Goal: Answer question/provide support: Share knowledge or assist other users

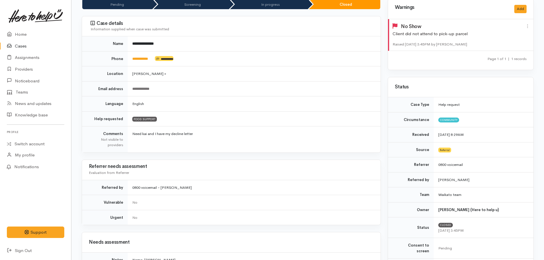
scroll to position [57, 0]
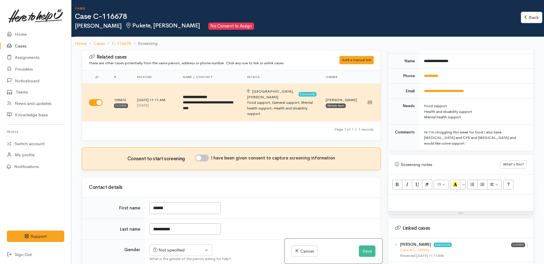
scroll to position [314, 0]
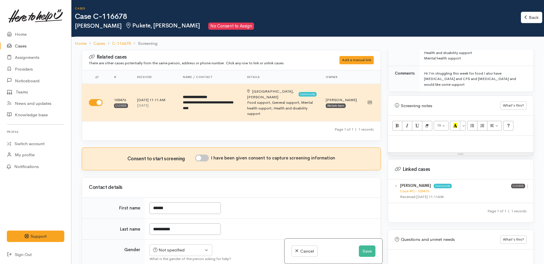
click at [423, 139] on p at bounding box center [461, 142] width 140 height 7
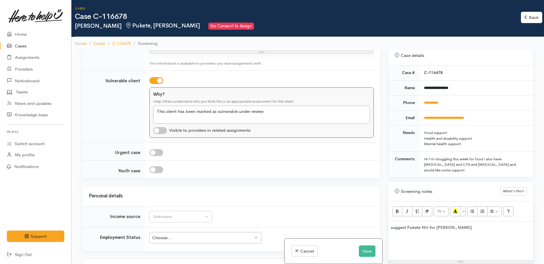
scroll to position [286, 0]
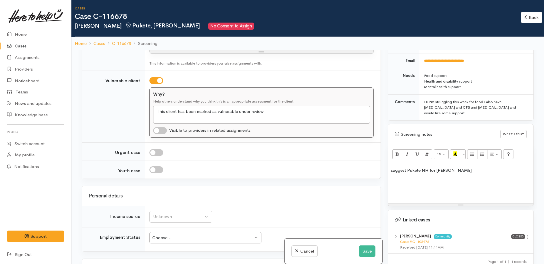
click at [446, 167] on p "suggest Pukete NH for [PERSON_NAME]" at bounding box center [461, 170] width 140 height 7
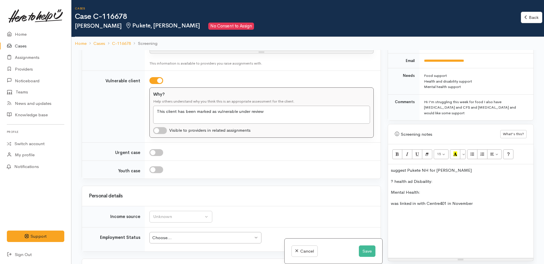
click at [481, 200] on p "was linked in with Centre401 in November" at bounding box center [461, 203] width 140 height 7
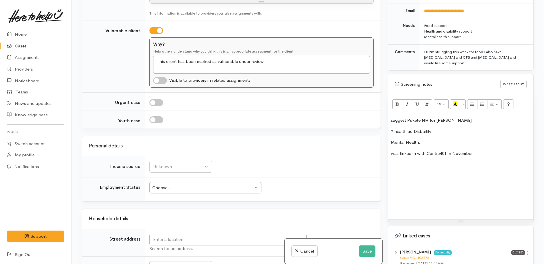
scroll to position [294, 0]
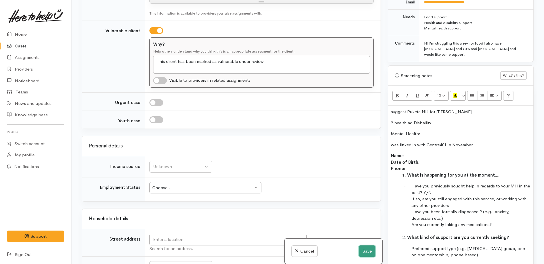
click at [367, 252] on button "Save" at bounding box center [367, 252] width 17 height 12
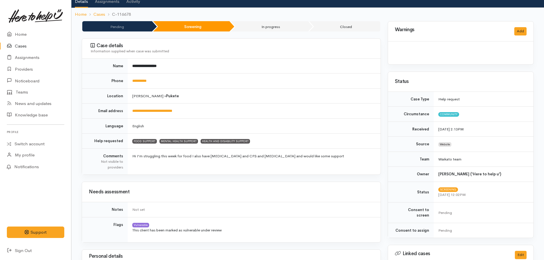
scroll to position [86, 0]
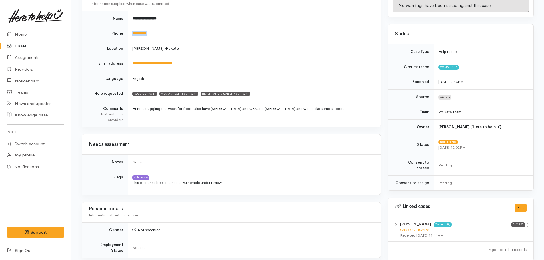
drag, startPoint x: 158, startPoint y: 34, endPoint x: 130, endPoint y: 33, distance: 28.0
click at [130, 33] on td "**********" at bounding box center [254, 33] width 253 height 15
drag, startPoint x: 130, startPoint y: 33, endPoint x: 134, endPoint y: 33, distance: 4.0
copy link "**********"
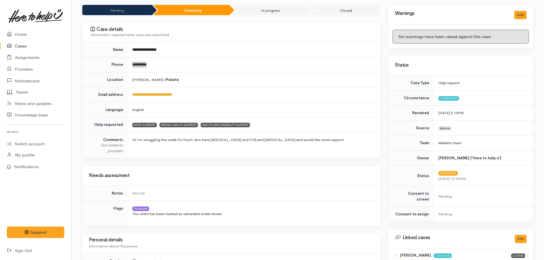
scroll to position [0, 0]
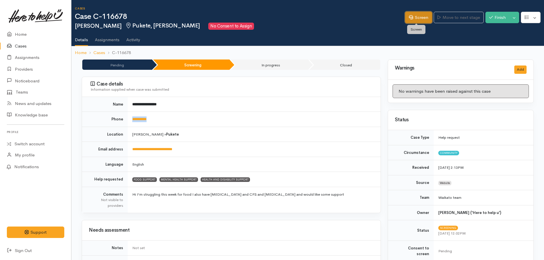
click at [409, 19] on link "Screen" at bounding box center [418, 18] width 27 height 12
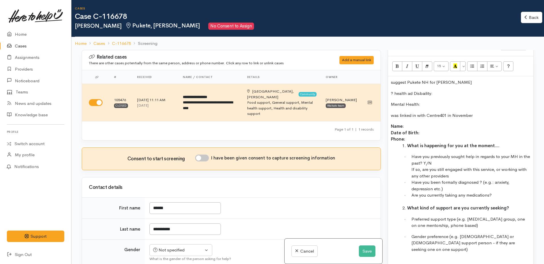
scroll to position [374, 0]
click at [482, 112] on p "was linked in with Centre401 in November" at bounding box center [461, 115] width 140 height 7
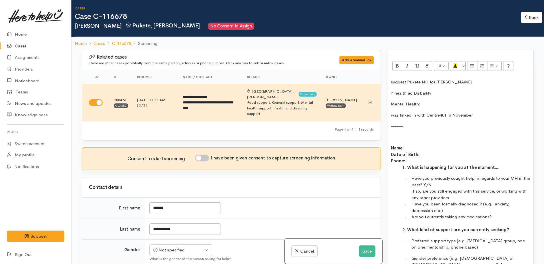
click at [389, 113] on div "suggest Pukete NH for Kai ? health ad Disbaility: Mental Health: was linked in …" at bounding box center [461, 198] width 146 height 245
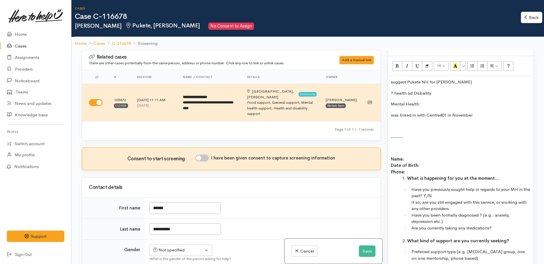
click at [392, 123] on p at bounding box center [461, 126] width 140 height 7
click at [434, 90] on p "? health ad Disbaility:" at bounding box center [461, 93] width 140 height 7
click at [445, 85] on div "suggest Pukete NH for Kai ? health ad Disability: Mental Health: was linked in …" at bounding box center [461, 204] width 146 height 256
click at [447, 78] on div "suggest Pukete NH for Kai ? health ad Disability: Mental Health: was linked in …" at bounding box center [461, 204] width 146 height 256
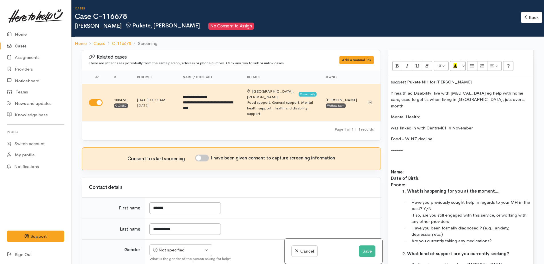
click at [502, 90] on p "? health ad Disability: live with chronic pain eg help with home care, used to …" at bounding box center [461, 99] width 140 height 19
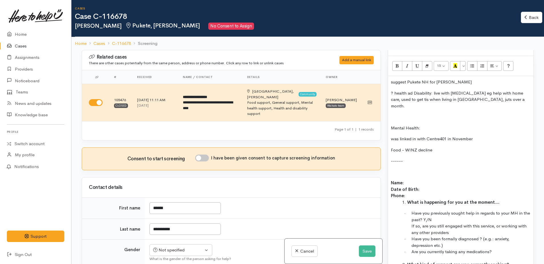
click at [435, 125] on p "Mental Health:" at bounding box center [461, 128] width 140 height 7
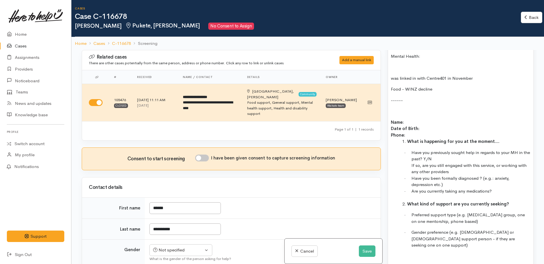
scroll to position [460, 0]
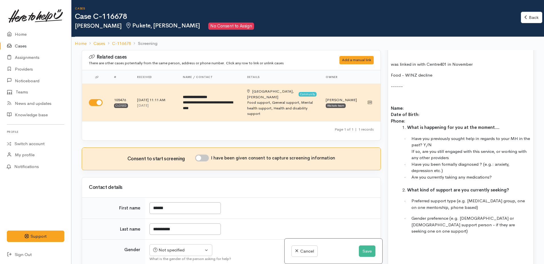
click at [412, 105] on p "Name: Date of Birth: Phone:" at bounding box center [461, 114] width 140 height 19
click at [412, 105] on p "Name: Elaina Date of Birth: Phone:" at bounding box center [461, 114] width 140 height 19
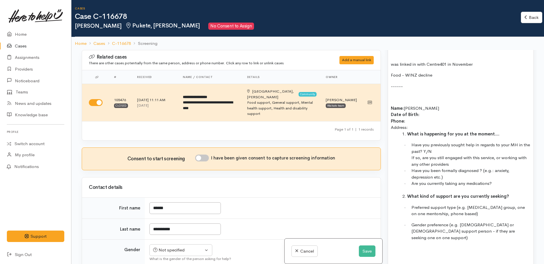
click at [202, 155] on input "I have been given consent to capture screening information" at bounding box center [202, 158] width 14 height 7
checkbox input "true"
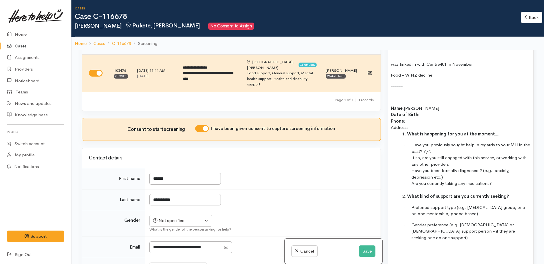
scroll to position [57, 0]
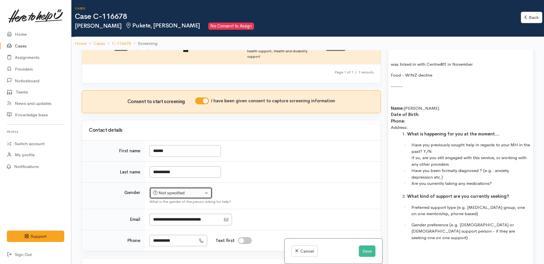
click at [183, 190] on div "Not specified" at bounding box center [178, 193] width 50 height 7
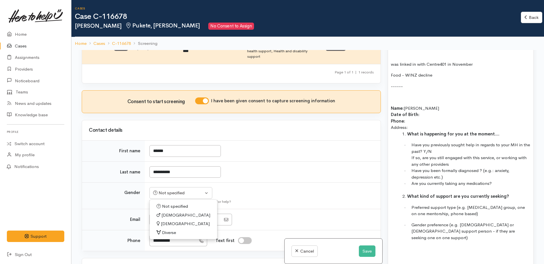
click at [170, 221] on span "[DEMOGRAPHIC_DATA]" at bounding box center [185, 224] width 49 height 7
select select "[DEMOGRAPHIC_DATA]"
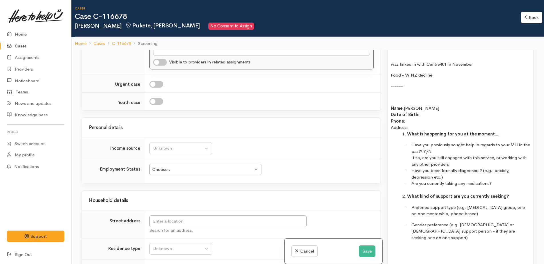
scroll to position [629, 0]
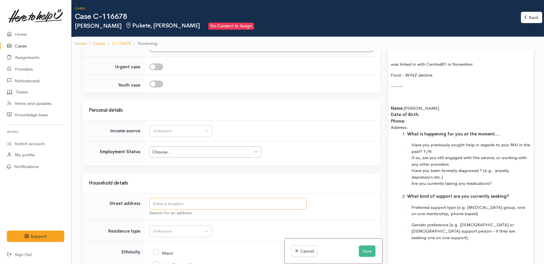
click at [168, 198] on input "text" at bounding box center [228, 204] width 157 height 12
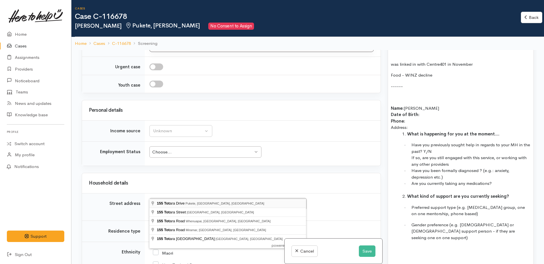
type input "155 Totara Drive, Pukete, Hamilton, New Zealand"
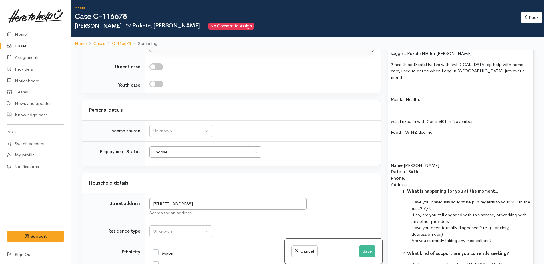
scroll to position [431, 0]
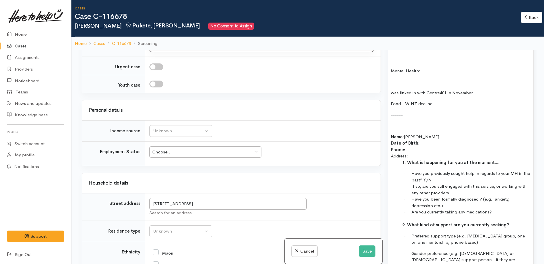
click at [421, 134] on p "Name: Elaina Date of Birth: Phone:" at bounding box center [461, 143] width 140 height 19
click at [173, 128] on div "Unknown" at bounding box center [178, 131] width 50 height 7
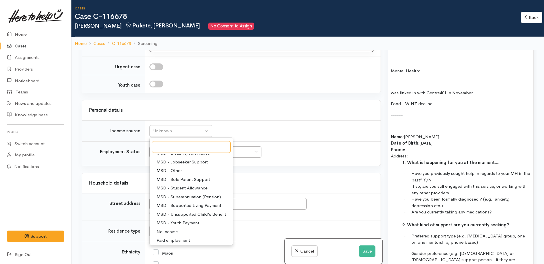
scroll to position [57, 0]
click at [184, 194] on span "MSD - Supported Living Payment" at bounding box center [189, 197] width 65 height 7
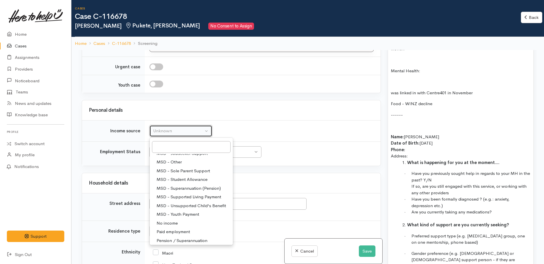
select select "3"
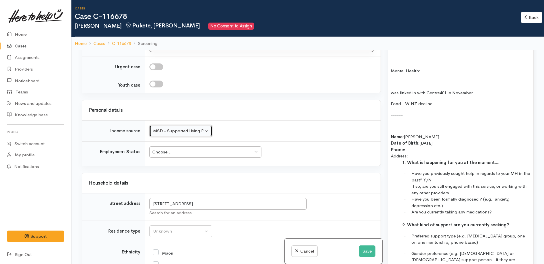
click at [179, 149] on div "Choose..." at bounding box center [202, 152] width 101 height 7
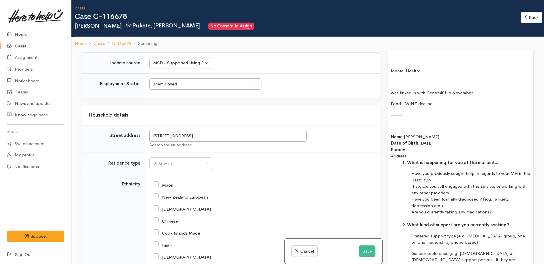
scroll to position [715, 0]
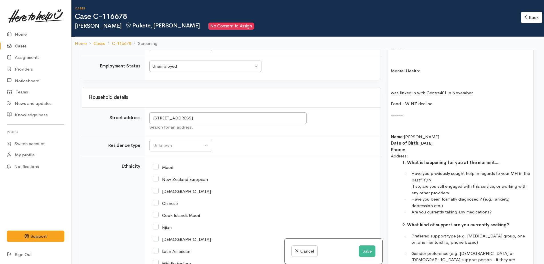
click at [157, 176] on input "New Zealand European" at bounding box center [180, 178] width 55 height 5
checkbox input "true"
click at [168, 142] on div "Unknown" at bounding box center [178, 145] width 50 height 7
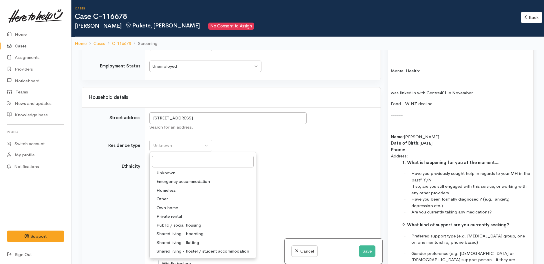
drag, startPoint x: 193, startPoint y: 233, endPoint x: 203, endPoint y: 222, distance: 15.6
click at [193, 240] on span "Shared living - flatting" at bounding box center [178, 243] width 43 height 7
select select "5"
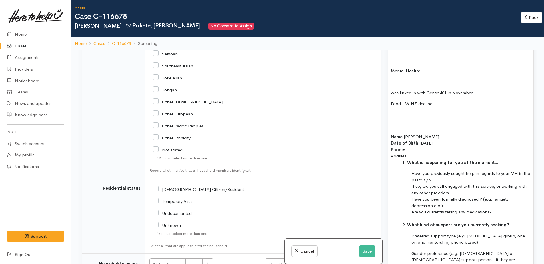
scroll to position [1003, 0]
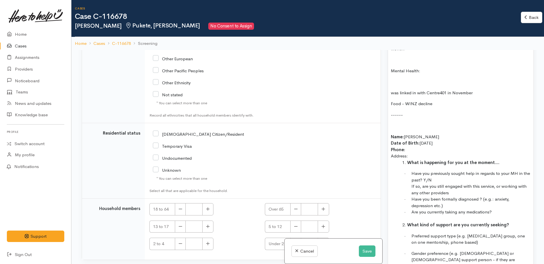
click at [155, 131] on input "[DEMOGRAPHIC_DATA] Citizen/Resident" at bounding box center [198, 133] width 91 height 5
checkbox input "true"
click at [206, 207] on icon "button" at bounding box center [208, 209] width 4 height 4
type input "1"
click at [365, 251] on button "Save" at bounding box center [367, 252] width 17 height 12
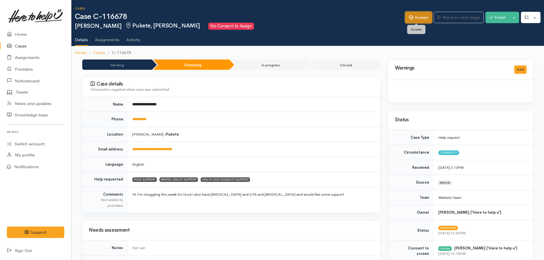
click at [417, 19] on link "Screen" at bounding box center [418, 18] width 27 height 12
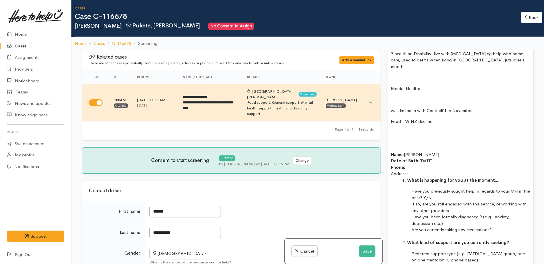
scroll to position [379, 0]
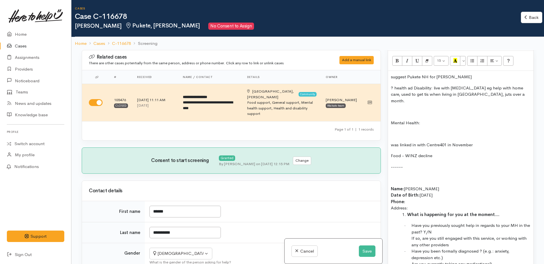
click at [509, 91] on p "? health ad Disability: live with [MEDICAL_DATA] eg help with home care, used t…" at bounding box center [461, 94] width 140 height 19
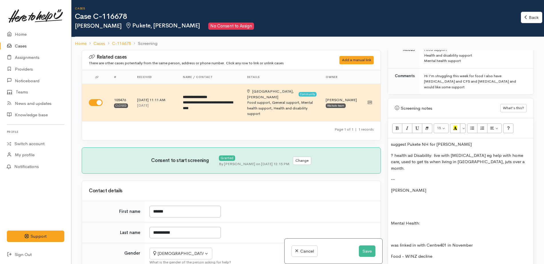
scroll to position [322, 0]
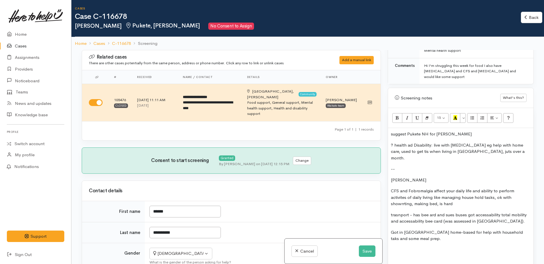
click at [393, 247] on p at bounding box center [461, 250] width 140 height 7
click at [422, 229] on p "Got in [GEOGRAPHIC_DATA] home-based for help with household taks and some meal …" at bounding box center [461, 235] width 140 height 13
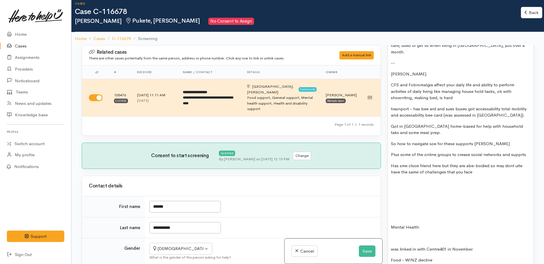
scroll to position [437, 0]
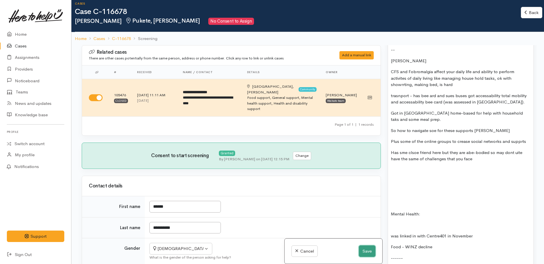
click at [366, 251] on button "Save" at bounding box center [367, 252] width 17 height 12
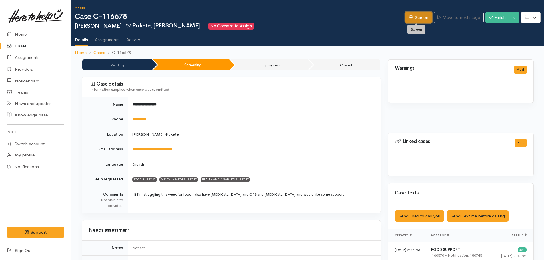
click at [411, 22] on link "Screen" at bounding box center [418, 18] width 27 height 12
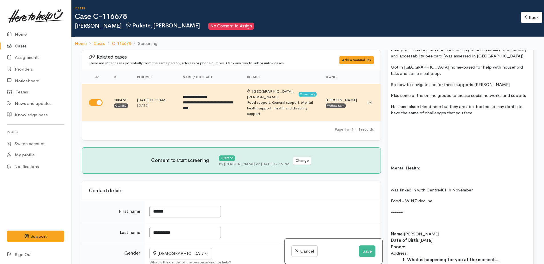
scroll to position [494, 0]
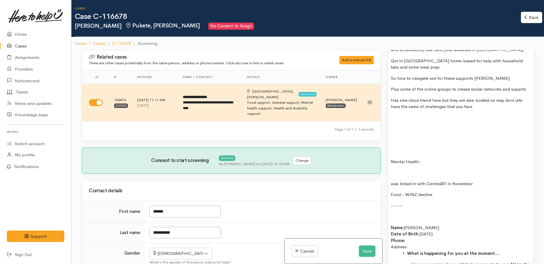
click at [393, 123] on div "suggest Pukete NH for Kai ? health ad Disability: live with chronic pain eg hel…" at bounding box center [461, 182] width 146 height 451
click at [398, 170] on p at bounding box center [461, 173] width 140 height 7
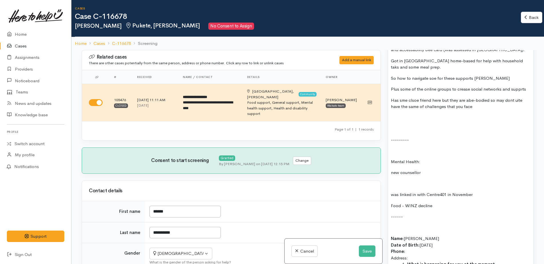
click at [425, 170] on p "new counsellor" at bounding box center [461, 173] width 140 height 7
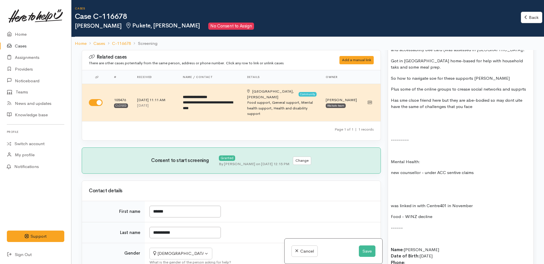
drag, startPoint x: 453, startPoint y: 163, endPoint x: 506, endPoint y: 161, distance: 53.5
click at [506, 170] on p "new counsellor - under ACC sentive claims" at bounding box center [461, 173] width 140 height 7
drag, startPoint x: 452, startPoint y: 160, endPoint x: 493, endPoint y: 159, distance: 40.9
click at [493, 170] on p "new counsellor - under ACC sentive claims" at bounding box center [461, 173] width 140 height 7
click at [483, 170] on p "new counsellor - under ACC sensitvie claims" at bounding box center [461, 173] width 140 height 7
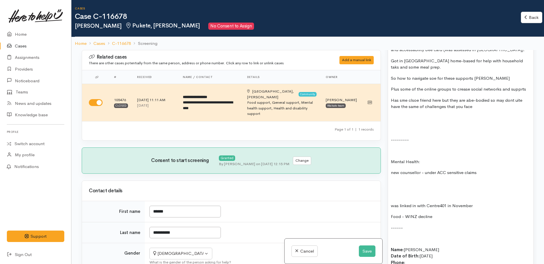
click at [488, 170] on p "new counsellor - under ACC sensitive claims" at bounding box center [461, 173] width 140 height 7
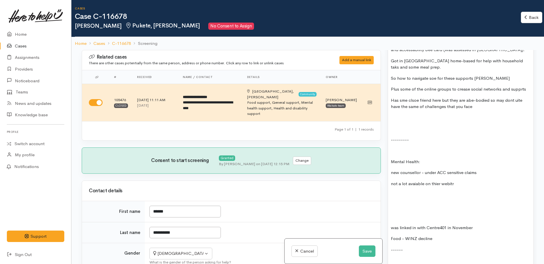
drag, startPoint x: 415, startPoint y: 175, endPoint x: 406, endPoint y: 187, distance: 15.3
click at [406, 187] on div "suggest Pukete NH for Kai ? health ad Disability: live with chronic pain eg hel…" at bounding box center [461, 204] width 146 height 495
click at [468, 181] on p "not a lot available on their website" at bounding box center [461, 184] width 140 height 7
click at [369, 250] on button "Save" at bounding box center [367, 252] width 17 height 12
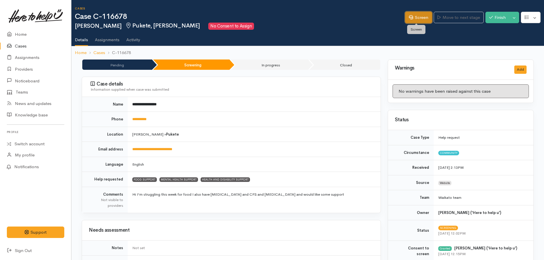
drag, startPoint x: 416, startPoint y: 18, endPoint x: 409, endPoint y: 22, distance: 8.4
click at [416, 18] on link "Screen" at bounding box center [418, 18] width 27 height 12
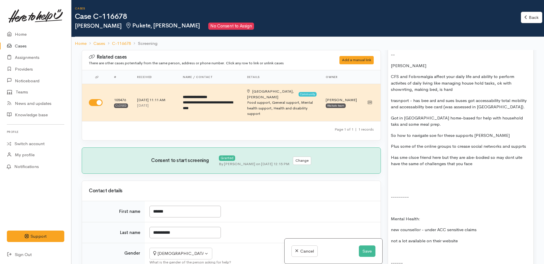
scroll to position [437, 0]
click at [478, 238] on p "not a lot available on their website" at bounding box center [461, 241] width 140 height 7
click at [408, 260] on p at bounding box center [461, 263] width 140 height 7
click at [361, 248] on button "Save" at bounding box center [367, 252] width 17 height 12
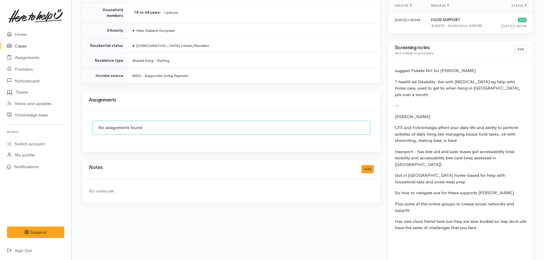
scroll to position [429, 0]
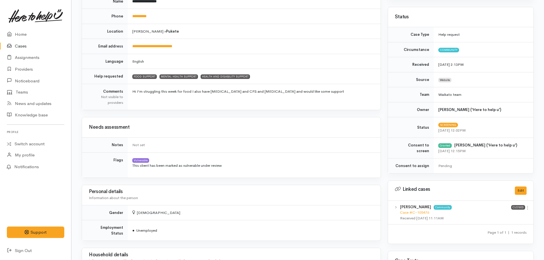
scroll to position [0, 0]
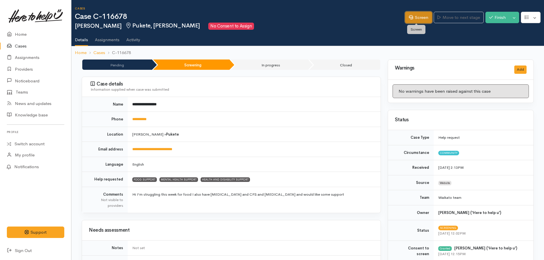
drag, startPoint x: 418, startPoint y: 15, endPoint x: 411, endPoint y: 18, distance: 7.2
click at [418, 15] on link "Screen" at bounding box center [418, 18] width 27 height 12
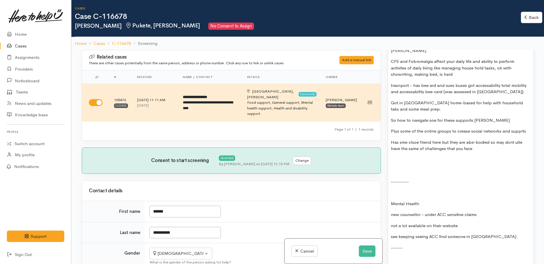
scroll to position [494, 0]
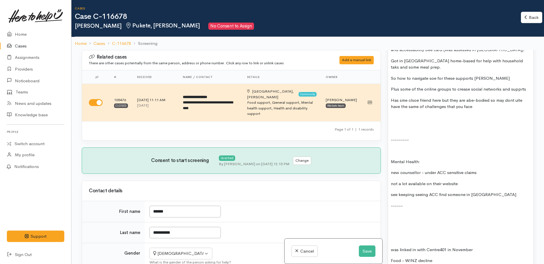
click at [403, 126] on p at bounding box center [461, 129] width 140 height 7
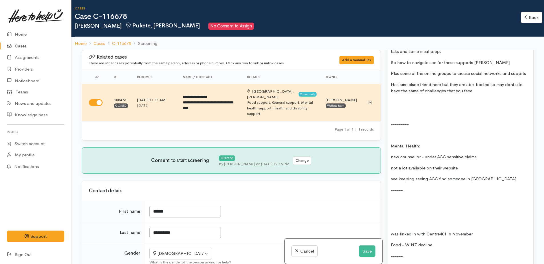
scroll to position [522, 0]
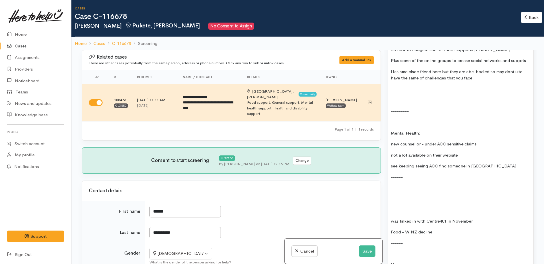
click at [501, 163] on p "see keeping seeing ACC find someone in [GEOGRAPHIC_DATA]" at bounding box center [461, 166] width 140 height 7
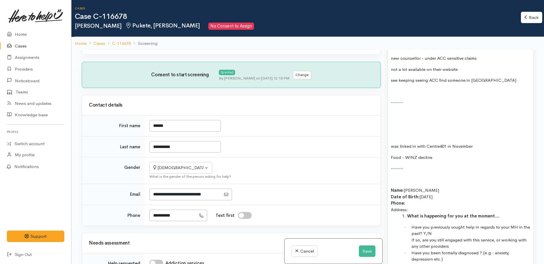
scroll to position [494, 0]
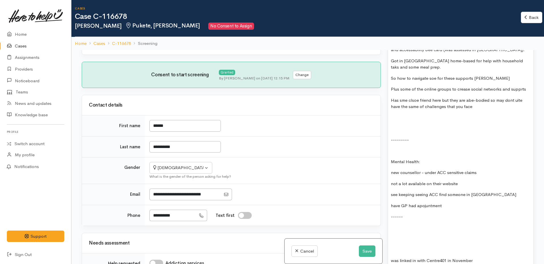
drag, startPoint x: 427, startPoint y: 193, endPoint x: 453, endPoint y: 191, distance: 26.1
click at [468, 190] on div "suggest Pukete NH for Kai ? health ad Disability: live with chronic pain eg hel…" at bounding box center [461, 221] width 146 height 528
click at [450, 203] on p "have GP had apojuntment" at bounding box center [461, 206] width 140 height 7
click at [453, 203] on p "have GP had appointment" at bounding box center [461, 206] width 140 height 7
click at [367, 252] on button "Save" at bounding box center [367, 252] width 17 height 12
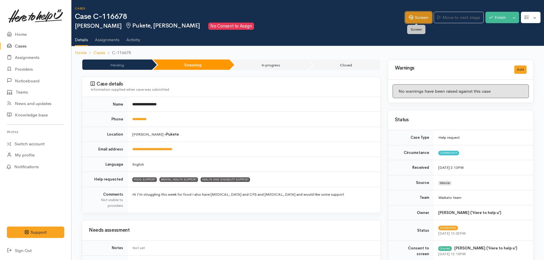
drag, startPoint x: 411, startPoint y: 20, endPoint x: 404, endPoint y: 22, distance: 7.0
click at [411, 20] on link "Screen" at bounding box center [418, 18] width 27 height 12
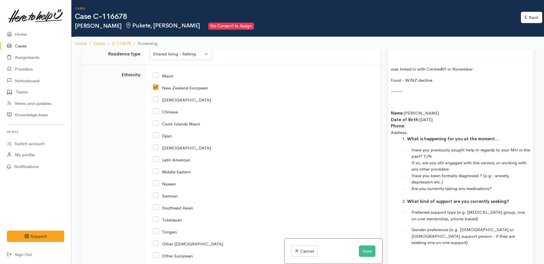
scroll to position [686, 0]
drag, startPoint x: 391, startPoint y: 98, endPoint x: 414, endPoint y: 119, distance: 31.2
click at [414, 119] on div "suggest Pukete NH for Kai ? health ad Disability: live with chronic pain eg hel…" at bounding box center [461, 28] width 146 height 528
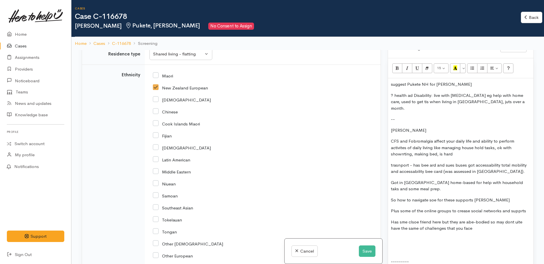
scroll to position [372, 0]
click at [392, 128] on p "Kia Roha" at bounding box center [461, 131] width 140 height 7
paste div
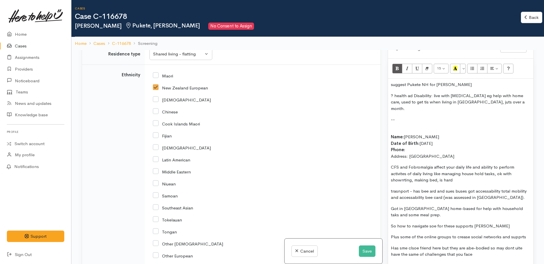
click at [393, 128] on p at bounding box center [461, 131] width 140 height 7
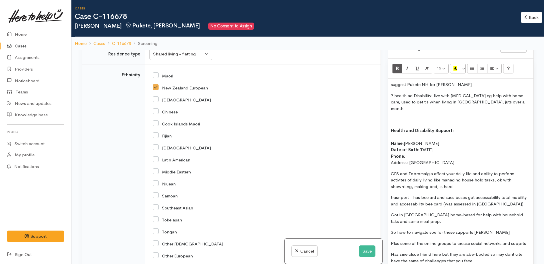
click at [411, 146] on p "Name: Elaina Date of Birth: 23/7/1991 Phone:" at bounding box center [461, 149] width 140 height 19
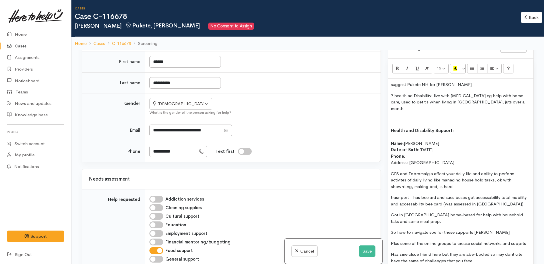
scroll to position [143, 0]
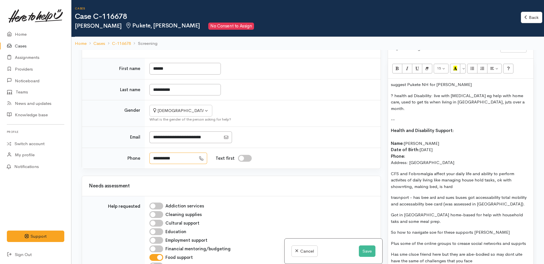
drag, startPoint x: 183, startPoint y: 148, endPoint x: 154, endPoint y: 147, distance: 29.5
click at [154, 153] on input "**********" at bounding box center [173, 159] width 47 height 12
click at [424, 140] on p "Name: Elaina Date of Birth: 23/7/1991 Phone: 0220881574" at bounding box center [461, 149] width 140 height 19
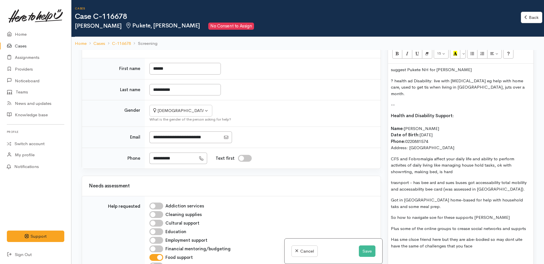
scroll to position [400, 0]
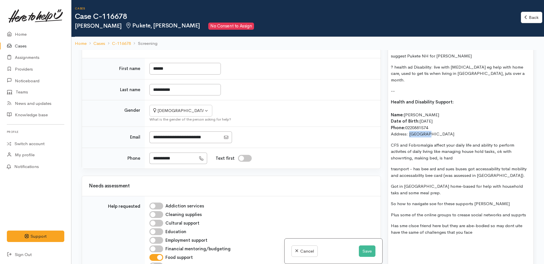
drag, startPoint x: 409, startPoint y: 122, endPoint x: 431, endPoint y: 123, distance: 21.8
click at [431, 131] on p "Address: Kia Roha" at bounding box center [461, 134] width 140 height 7
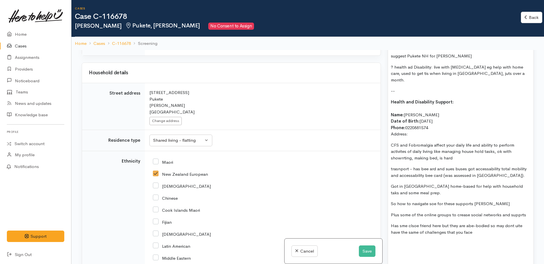
scroll to position [743, 0]
drag, startPoint x: 148, startPoint y: 77, endPoint x: 169, endPoint y: 92, distance: 25.9
click at [169, 92] on td "Search for an address. 155 Totara Drive Pukete Hamilton New Zealand Change addr…" at bounding box center [263, 106] width 236 height 47
drag, startPoint x: 169, startPoint y: 92, endPoint x: 160, endPoint y: 89, distance: 9.9
copy div "155 Totara Drive Pukete Hamilton"
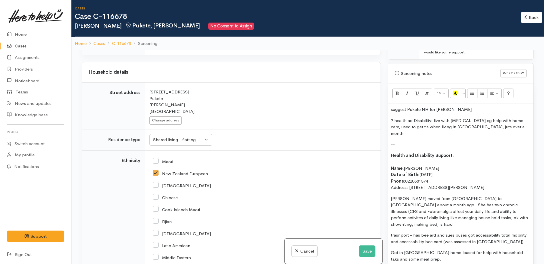
scroll to position [372, 0]
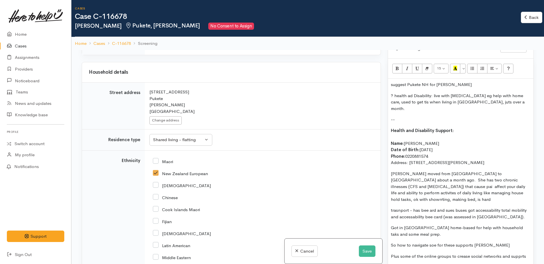
click at [507, 181] on p "Elaina moved from Rotorua to Hamilton about a month ago. She has two chronic il…" at bounding box center [461, 187] width 140 height 32
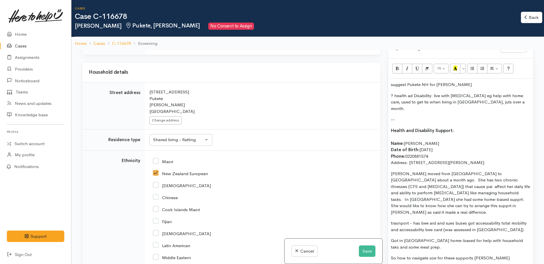
click at [525, 188] on p "Elaina moved from Rotorua to Hamilton about a month ago. She has two chronic il…" at bounding box center [461, 193] width 140 height 45
drag, startPoint x: 395, startPoint y: 195, endPoint x: 456, endPoint y: 195, distance: 61.2
click at [456, 195] on p "Elaina moved from Rotorua to Hamilton about a month ago. She has two chronic il…" at bounding box center [461, 193] width 140 height 45
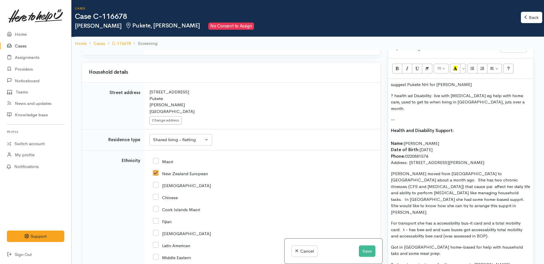
click at [436, 220] on p "For transport she has a accessibility bus-it card and a total mobility card. t …" at bounding box center [461, 229] width 140 height 19
click at [400, 220] on p "For transport she has accessibility bus-it card and a total mobility card. t - …" at bounding box center [461, 229] width 140 height 19
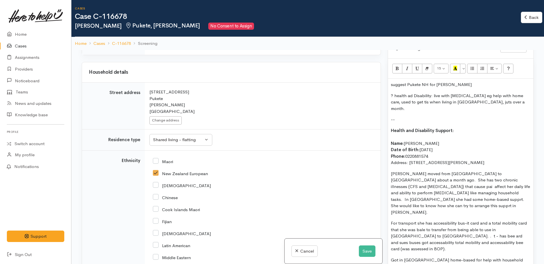
drag, startPoint x: 411, startPoint y: 212, endPoint x: 419, endPoint y: 211, distance: 8.9
click at [413, 220] on p "For transport she has accessibility bus-it card and a total mobility card that …" at bounding box center [461, 236] width 140 height 32
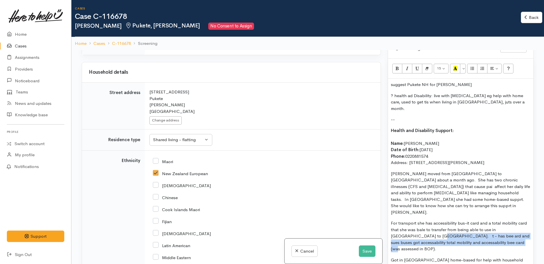
drag, startPoint x: 413, startPoint y: 212, endPoint x: 511, endPoint y: 215, distance: 99.0
click at [511, 220] on p "For transport she has accessibility bus-it card and a total mobility card that …" at bounding box center [461, 236] width 140 height 32
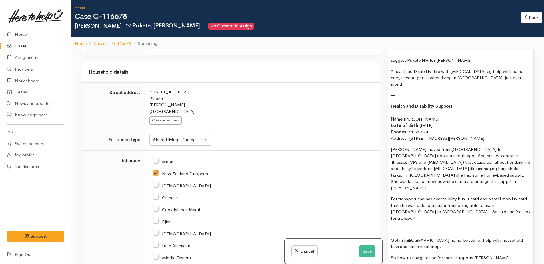
scroll to position [429, 0]
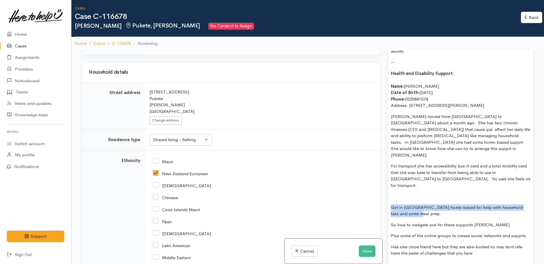
drag, startPoint x: 391, startPoint y: 173, endPoint x: 419, endPoint y: 182, distance: 29.8
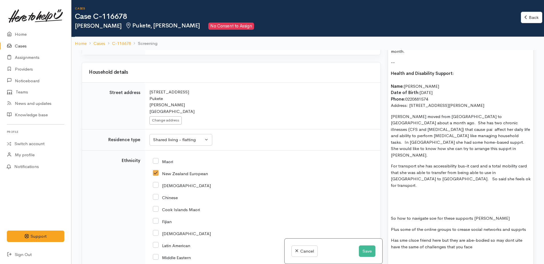
click at [391, 193] on p at bounding box center [461, 196] width 140 height 7
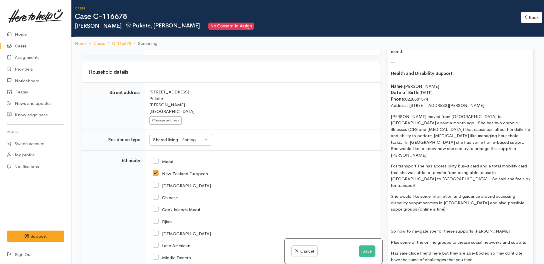
drag, startPoint x: 437, startPoint y: 165, endPoint x: 509, endPoint y: 181, distance: 73.8
click at [509, 193] on p "She would like some inf,mration and guidance around accessing disbaility supprt…" at bounding box center [461, 202] width 140 height 19
click at [432, 193] on p "She would like some information and guidance around accessing disability supprt…" at bounding box center [461, 202] width 140 height 19
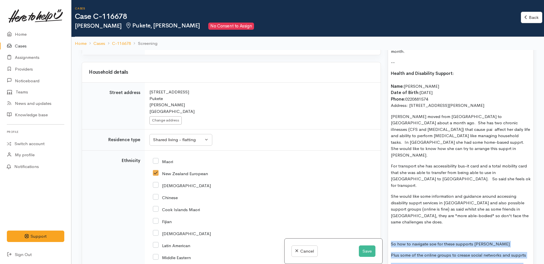
drag, startPoint x: 391, startPoint y: 205, endPoint x: 481, endPoint y: 234, distance: 94.3
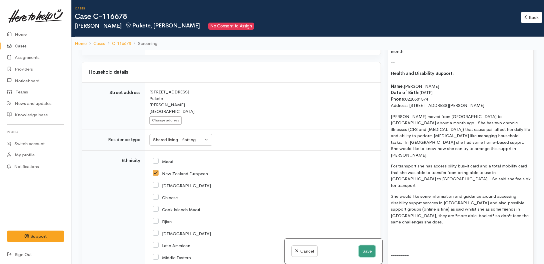
click at [359, 251] on button "Save" at bounding box center [367, 252] width 17 height 12
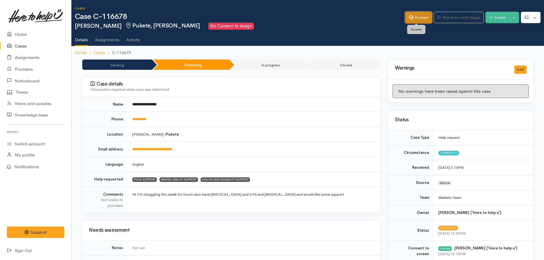
click at [413, 20] on link "Screen" at bounding box center [418, 18] width 27 height 12
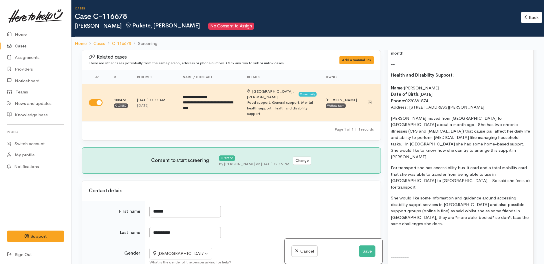
scroll to position [429, 0]
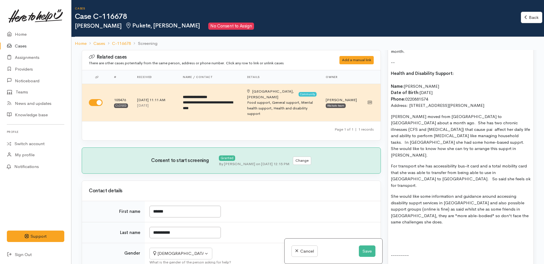
click at [505, 113] on p "Elaina moved from Rotorua to Hamilton about a month ago. She has two chronic il…" at bounding box center [461, 135] width 140 height 45
click at [498, 131] on p "Elaina moved from Rotorua to Hamilton about a month ago. She has two chronic il…" at bounding box center [461, 135] width 140 height 45
click at [463, 163] on p "For transport she has accessibility bus-it card and a total mobility card that …" at bounding box center [461, 176] width 140 height 26
click at [479, 163] on p "For transport she has accessibility bee card-it card and a total mobility card …" at bounding box center [461, 176] width 140 height 26
click at [419, 193] on p "She would like some information and guidance around accessing disability supprt…" at bounding box center [461, 209] width 140 height 32
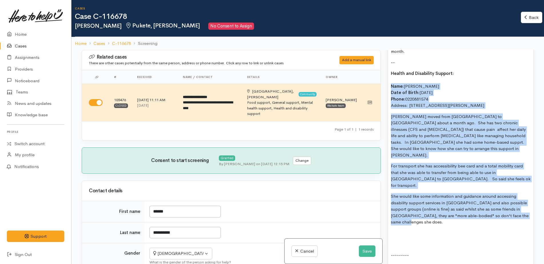
drag, startPoint x: 409, startPoint y: 199, endPoint x: 393, endPoint y: 76, distance: 124.3
copy div "Name: Elaina Hargreaves Date of Birth: 23/7/1991 Phone: 0220881574 Address: 155…"
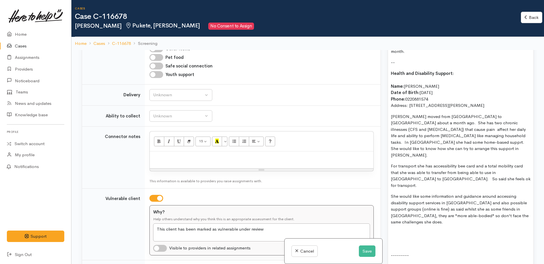
paste div
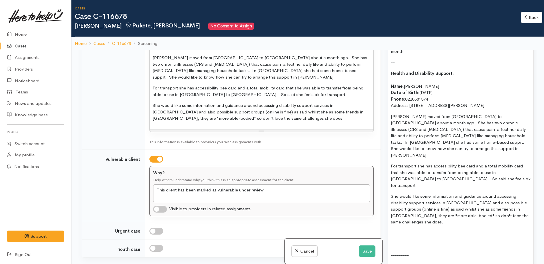
scroll to position [600, 0]
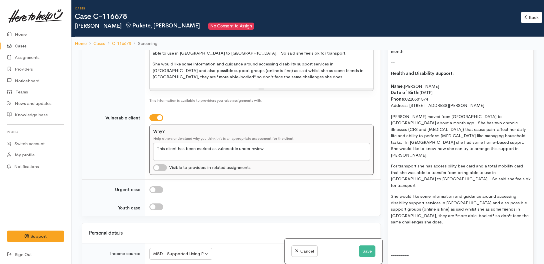
click at [160, 114] on input "checkbox" at bounding box center [157, 117] width 14 height 7
checkbox input "false"
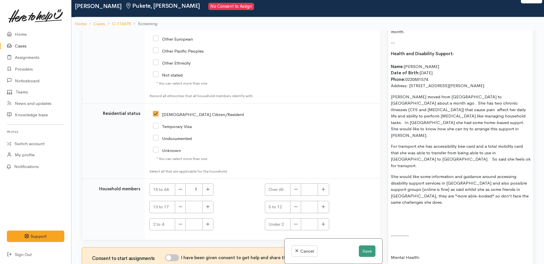
scroll to position [29, 0]
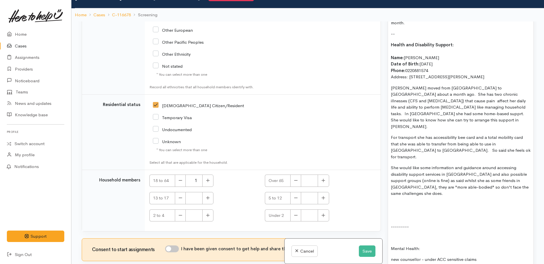
click at [174, 246] on input "I have been given consent to get help and share this information with appropria…" at bounding box center [172, 249] width 14 height 7
checkbox input "true"
click at [363, 253] on button "Save" at bounding box center [367, 252] width 17 height 12
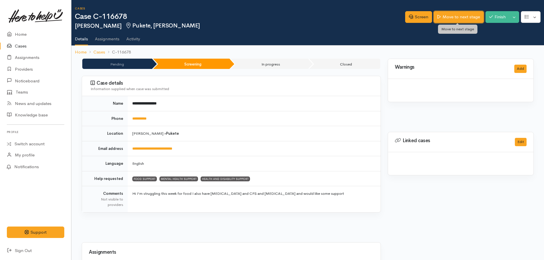
click at [460, 17] on link "Move to next stage" at bounding box center [459, 17] width 50 height 12
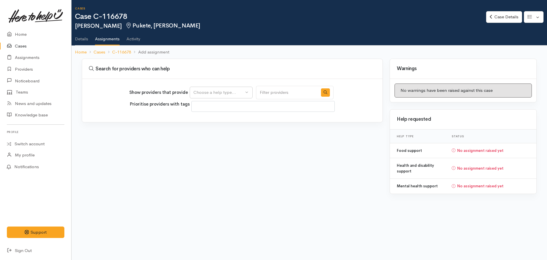
select select
drag, startPoint x: 234, startPoint y: 92, endPoint x: 231, endPoint y: 104, distance: 13.1
click at [234, 92] on div "Choose a help type..." at bounding box center [218, 92] width 50 height 7
click at [211, 137] on span "Health and disability support" at bounding box center [225, 137] width 56 height 7
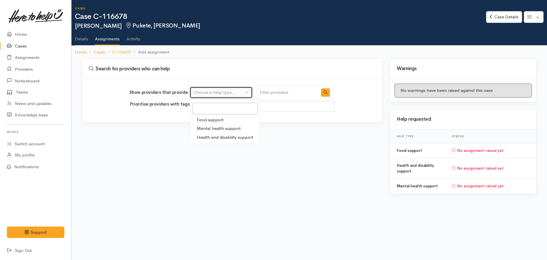
select select "26"
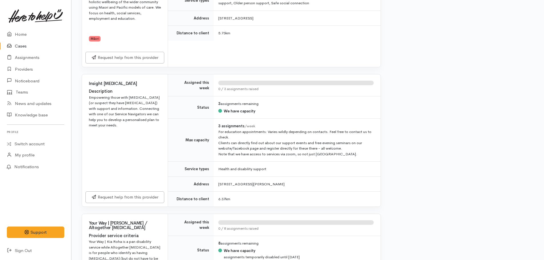
scroll to position [800, 0]
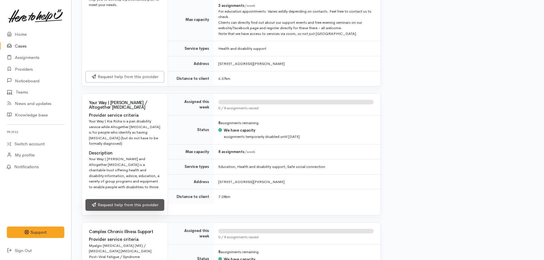
click at [137, 199] on link "Request help from this provider" at bounding box center [124, 205] width 79 height 12
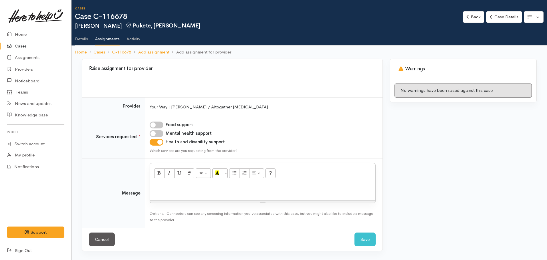
click at [188, 187] on p at bounding box center [263, 189] width 220 height 7
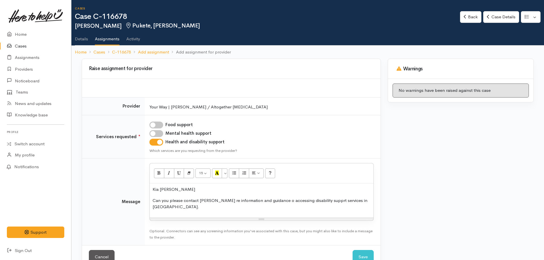
click at [368, 200] on p "Can you please contact [PERSON_NAME] re information and guidance o accessing di…" at bounding box center [262, 203] width 218 height 13
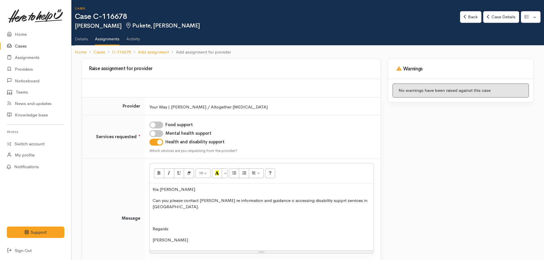
click at [171, 215] on p at bounding box center [262, 218] width 218 height 7
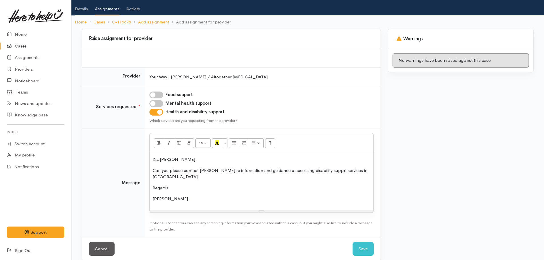
scroll to position [31, 0]
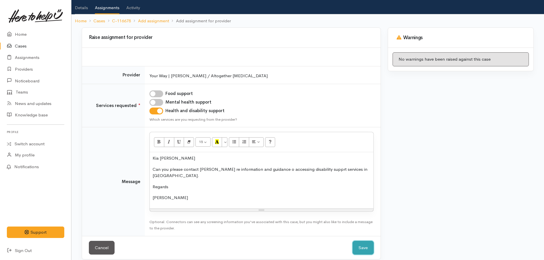
click at [358, 241] on button "Save" at bounding box center [363, 248] width 21 height 14
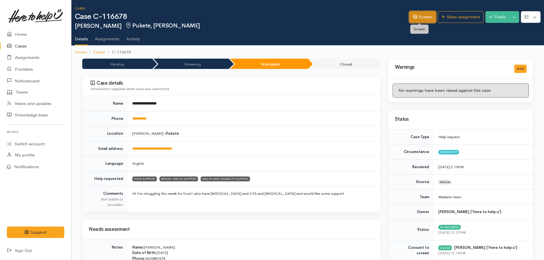
click at [418, 17] on link "Screen" at bounding box center [422, 17] width 27 height 12
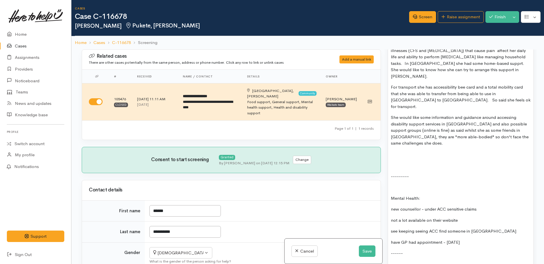
scroll to position [515, 0]
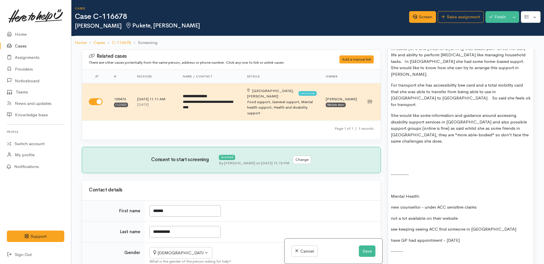
click at [396, 133] on div "suggest Pukete NH for [PERSON_NAME] ? health ad Disability: live with [MEDICAL_…" at bounding box center [461, 230] width 146 height 579
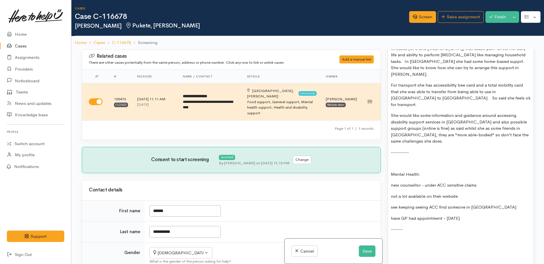
click at [391, 182] on p "new counsellor - under ACC sensitive claims" at bounding box center [461, 185] width 140 height 7
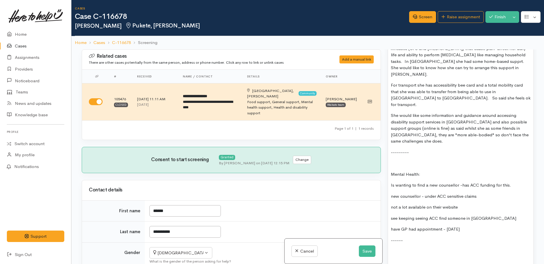
click at [521, 182] on p "Is wanting to find a new counsellor -has ACC funding for this." at bounding box center [461, 185] width 140 height 7
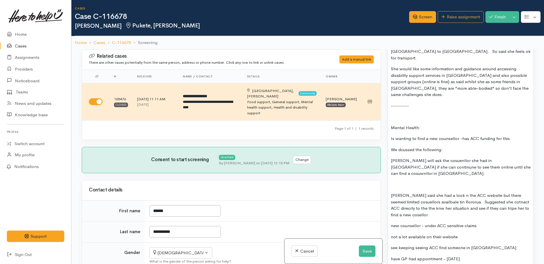
scroll to position [572, 0]
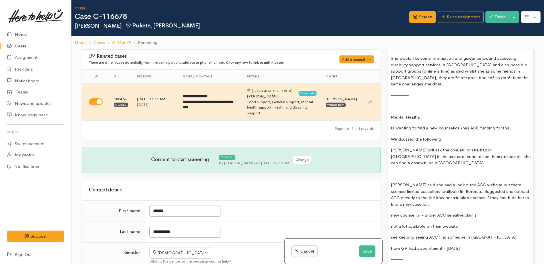
drag, startPoint x: 401, startPoint y: 160, endPoint x: 483, endPoint y: 176, distance: 83.5
click at [482, 212] on p "new counsellor - under ACC sensitive claims" at bounding box center [461, 215] width 140 height 7
drag, startPoint x: 434, startPoint y: 124, endPoint x: 498, endPoint y: 142, distance: 66.7
click at [498, 171] on p at bounding box center [461, 174] width 140 height 7
click at [447, 147] on p "Elaina will ask the cosuenllor she had in Rotorua if she can continune to see t…" at bounding box center [461, 156] width 140 height 19
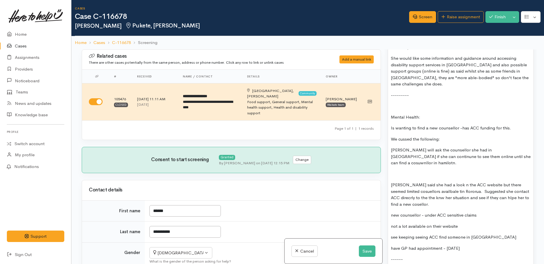
click at [398, 136] on p "We cussed the following:" at bounding box center [461, 139] width 140 height 7
drag, startPoint x: 465, startPoint y: 132, endPoint x: 520, endPoint y: 132, distance: 54.3
click at [520, 147] on p "Elaina will ask the counsellor she had in Rotorua if she can continue to see th…" at bounding box center [461, 156] width 140 height 19
click at [445, 182] on p "Elaina said she had a look n the ACC website but there seemed limited cosuellor…" at bounding box center [461, 195] width 140 height 26
drag, startPoint x: 396, startPoint y: 161, endPoint x: 466, endPoint y: 168, distance: 70.4
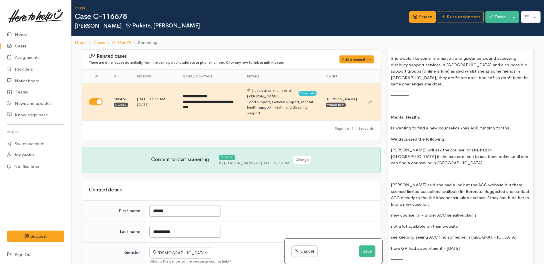
click at [466, 182] on p "Elaina said she had a look at the ACC website but there seemed limited cosuello…" at bounding box center [461, 195] width 140 height 26
click at [460, 182] on p "Elaina said she had a look at the ACC website but there seemed limited counsell…" at bounding box center [461, 195] width 140 height 26
click at [417, 182] on p "Elaina said she had a look at the ACC website but there seemed limited counsell…" at bounding box center [461, 195] width 140 height 26
drag, startPoint x: 414, startPoint y: 172, endPoint x: 468, endPoint y: 180, distance: 54.0
click at [479, 212] on p "new counsellor - under ACC sensitive claims" at bounding box center [461, 215] width 140 height 7
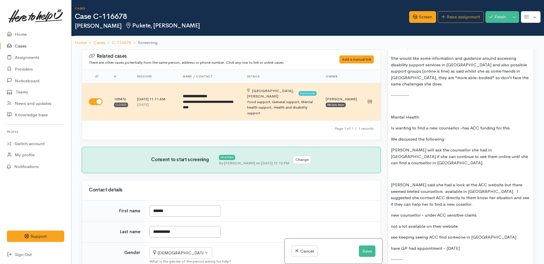
click at [427, 182] on p "Elaina said she had a look at the ACC website but there seemed limited counsell…" at bounding box center [461, 195] width 140 height 26
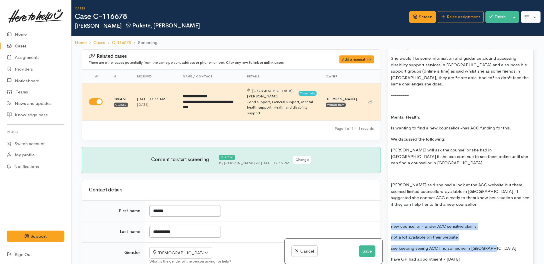
drag, startPoint x: 390, startPoint y: 193, endPoint x: 493, endPoint y: 218, distance: 106.0
click at [493, 218] on div "suggest Pukete NH for Kai ? health ad Disability: live with chronic pain eg hel…" at bounding box center [461, 210] width 146 height 655
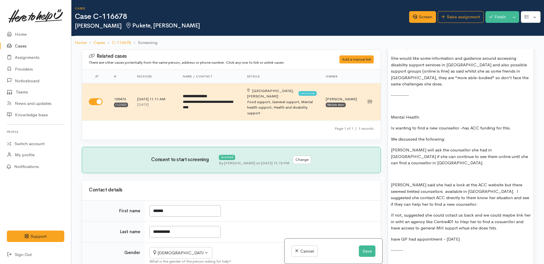
drag, startPoint x: 509, startPoint y: 191, endPoint x: 450, endPoint y: 187, distance: 59.0
click at [450, 212] on p "If not, suggested she could cotact us back and we could maybe link her in wiht …" at bounding box center [461, 221] width 140 height 19
drag, startPoint x: 471, startPoint y: 200, endPoint x: 474, endPoint y: 207, distance: 8.1
click at [468, 214] on div "suggest Pukete NH for Kai ? health ad Disability: live with chronic pain eg hel…" at bounding box center [461, 200] width 146 height 635
click at [461, 212] on p "If not, suggested she could contact us back and we could maybe link her in with…" at bounding box center [461, 221] width 140 height 19
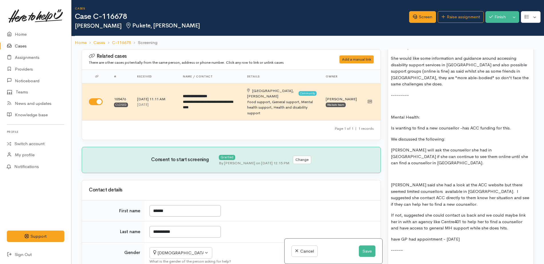
click at [515, 212] on p "If not, suggested she could contact us back and we could maybe link her in with…" at bounding box center [461, 221] width 140 height 19
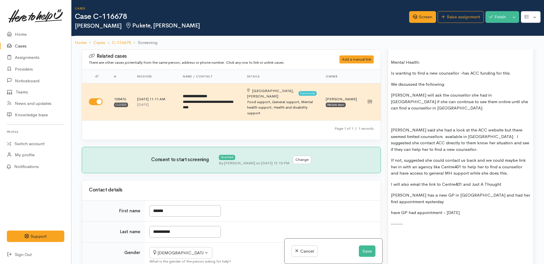
scroll to position [629, 0]
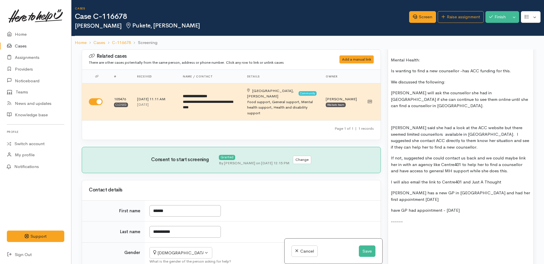
drag, startPoint x: 405, startPoint y: 179, endPoint x: 493, endPoint y: 177, distance: 87.2
click at [493, 179] on div "suggest Pukete NH for Kai ? health ad Disability: live with chronic pain eg hel…" at bounding box center [461, 157] width 146 height 663
click at [501, 179] on p "I will also email the link to Centre401 and Just A Thought" at bounding box center [461, 182] width 140 height 7
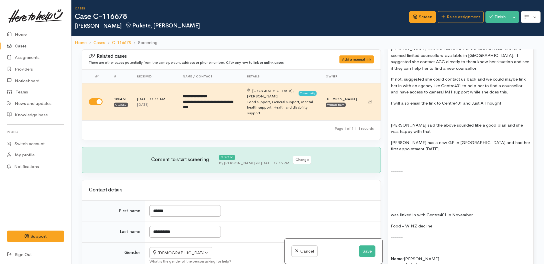
scroll to position [715, 0]
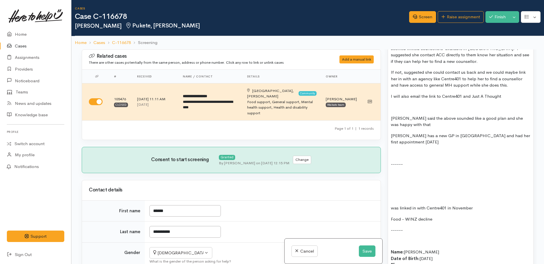
click at [397, 172] on p at bounding box center [461, 175] width 140 height 7
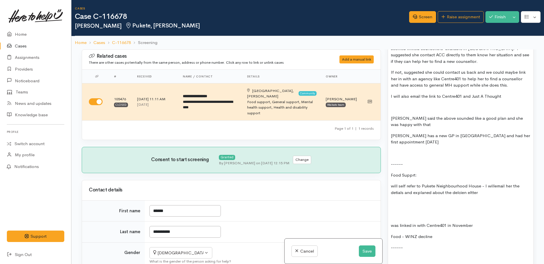
drag, startPoint x: 426, startPoint y: 156, endPoint x: 500, endPoint y: 169, distance: 75.4
click at [504, 200] on p at bounding box center [461, 203] width 140 height 7
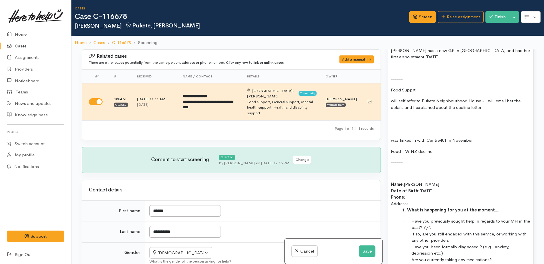
scroll to position [800, 0]
drag, startPoint x: 390, startPoint y: 108, endPoint x: 439, endPoint y: 124, distance: 51.6
click at [439, 124] on div "suggest Pukete NH for Kai ? health ad Disability: live with chronic pain eg hel…" at bounding box center [461, 9] width 146 height 709
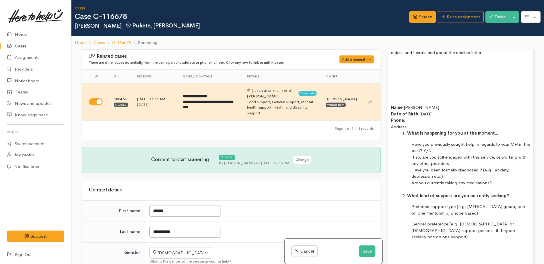
scroll to position [858, 0]
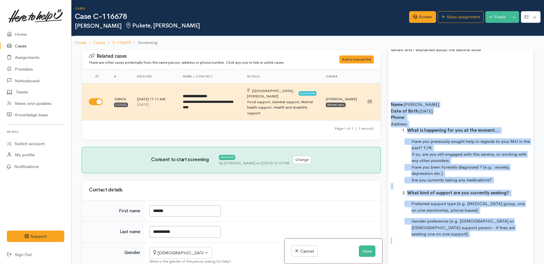
drag, startPoint x: 389, startPoint y: 71, endPoint x: 501, endPoint y: 201, distance: 171.2
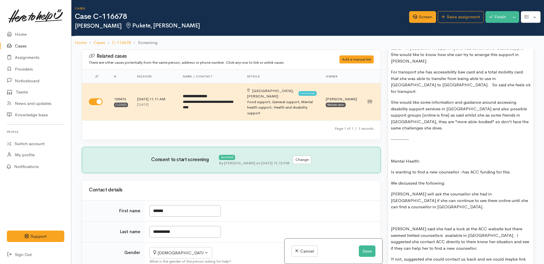
scroll to position [525, 0]
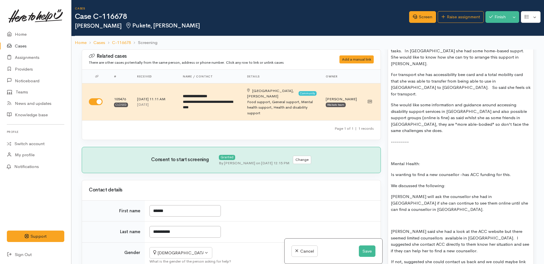
click at [403, 218] on p at bounding box center [461, 221] width 140 height 7
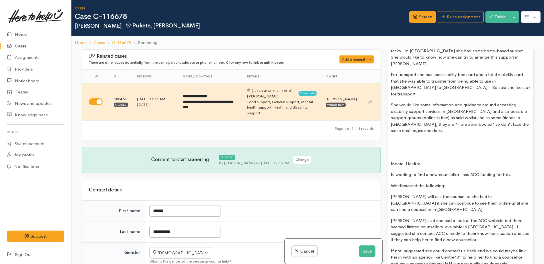
scroll to position [582, 0]
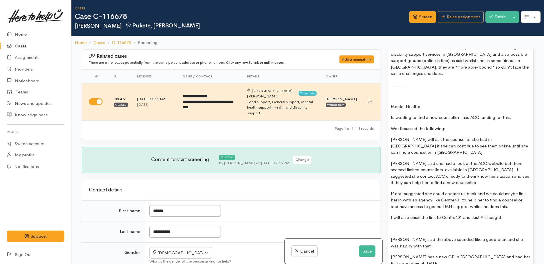
click at [397, 226] on p at bounding box center [461, 229] width 140 height 7
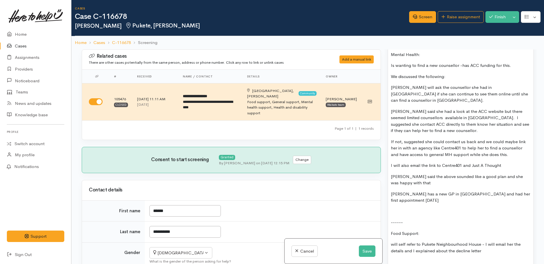
scroll to position [640, 0]
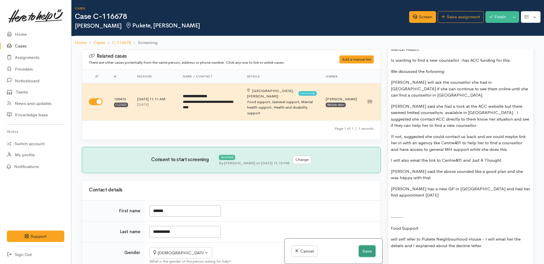
click at [362, 252] on button "Save" at bounding box center [367, 252] width 17 height 12
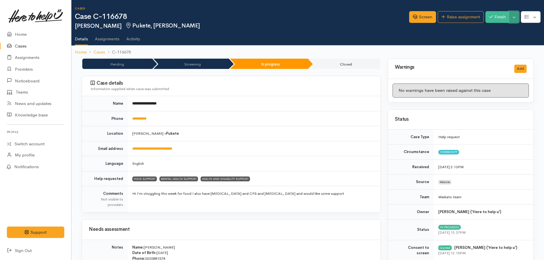
click at [515, 19] on button "Toggle Dropdown" at bounding box center [514, 17] width 10 height 12
click at [489, 29] on link "Pause" at bounding box center [496, 30] width 45 height 9
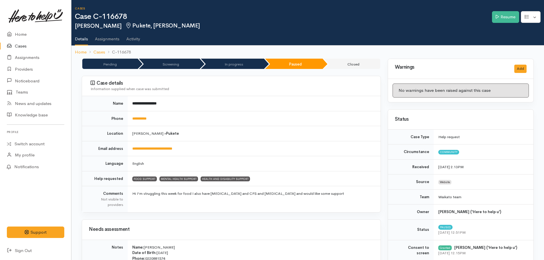
scroll to position [86, 0]
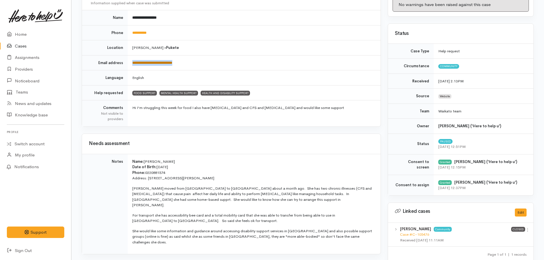
drag, startPoint x: 193, startPoint y: 63, endPoint x: 133, endPoint y: 60, distance: 60.1
click at [133, 60] on td "**********" at bounding box center [254, 62] width 253 height 15
drag, startPoint x: 133, startPoint y: 60, endPoint x: 142, endPoint y: 62, distance: 9.4
copy link "**********"
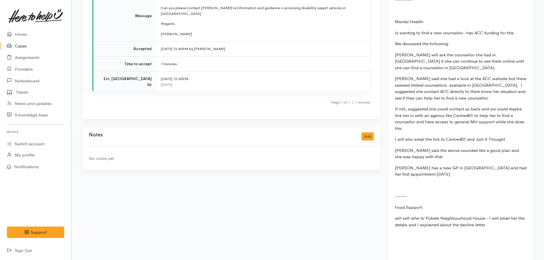
scroll to position [724, 0]
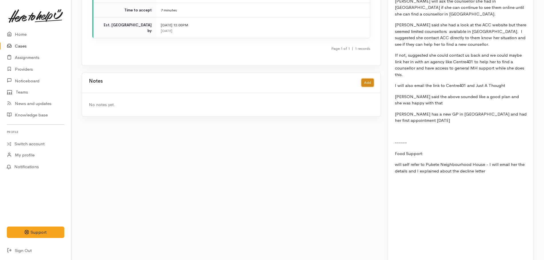
click at [366, 79] on button "Add" at bounding box center [368, 83] width 12 height 8
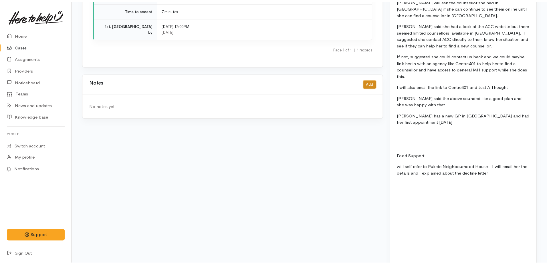
scroll to position [720, 0]
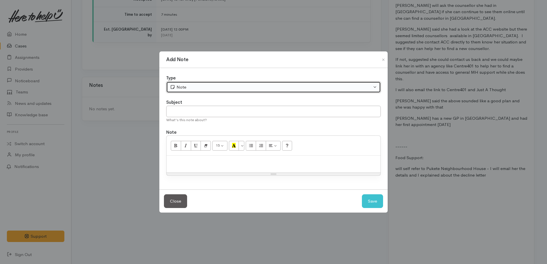
drag, startPoint x: 211, startPoint y: 87, endPoint x: 206, endPoint y: 93, distance: 7.7
click at [211, 87] on div "Note" at bounding box center [271, 87] width 202 height 7
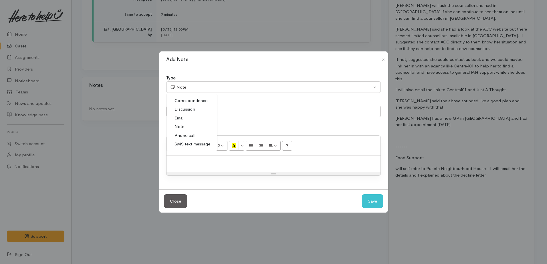
click at [183, 134] on span "Phone call" at bounding box center [184, 135] width 21 height 7
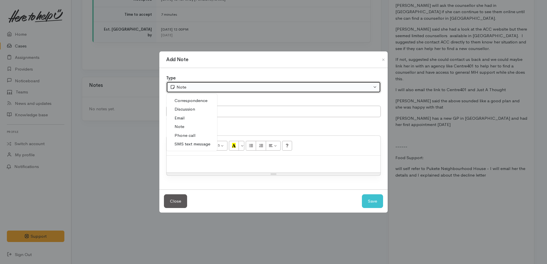
select select "3"
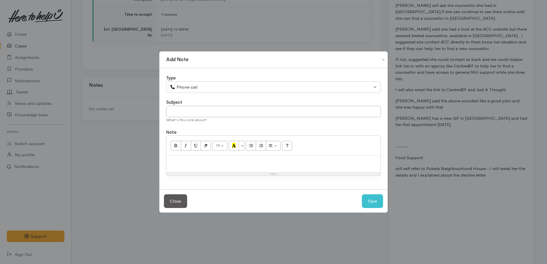
click at [188, 159] on p at bounding box center [273, 162] width 208 height 7
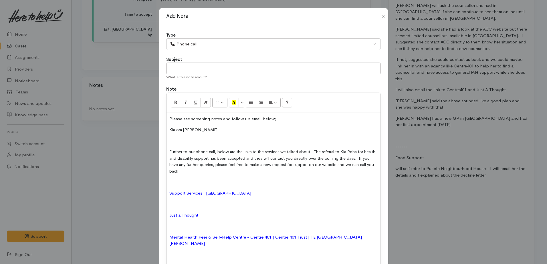
scroll to position [20, 0]
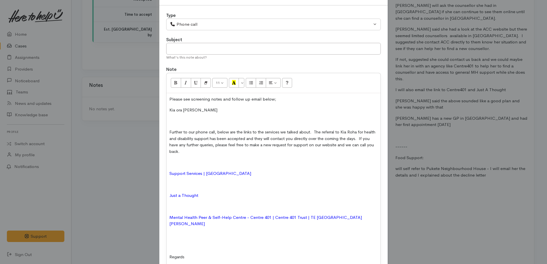
click at [169, 109] on span "Kia ora [PERSON_NAME]" at bounding box center [193, 109] width 48 height 5
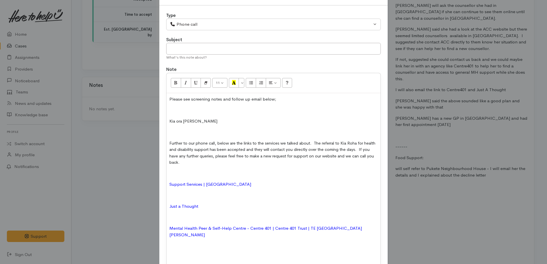
click at [170, 111] on p at bounding box center [273, 110] width 208 height 7
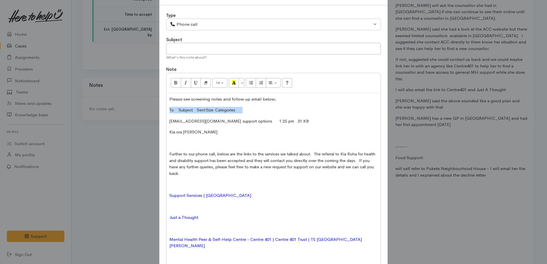
drag, startPoint x: 175, startPoint y: 110, endPoint x: 276, endPoint y: 107, distance: 100.9
click at [274, 107] on div "Please see screening notes and follow up email below; To Subject Sent Size Cate…" at bounding box center [273, 197] width 214 height 208
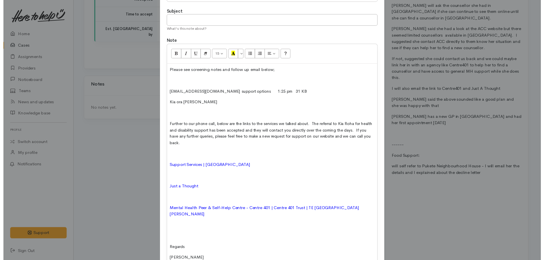
scroll to position [98, 0]
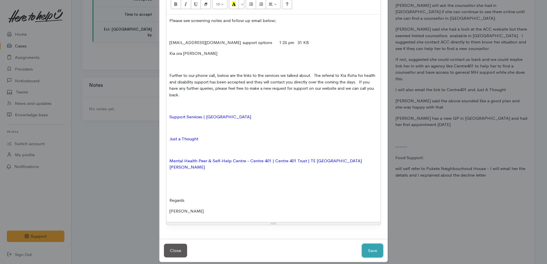
click at [375, 245] on button "Save" at bounding box center [372, 251] width 21 height 14
select select "1"
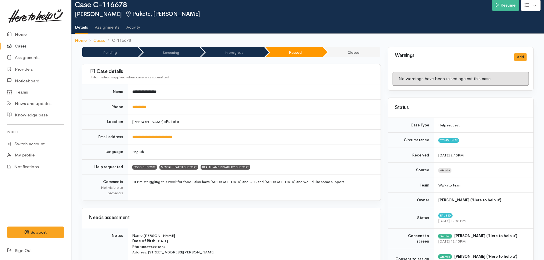
scroll to position [0, 0]
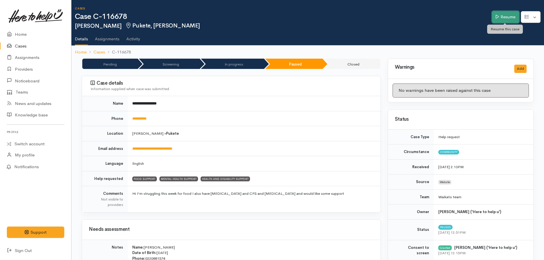
click at [507, 19] on link "Resume" at bounding box center [505, 17] width 27 height 12
